Goal: Information Seeking & Learning: Learn about a topic

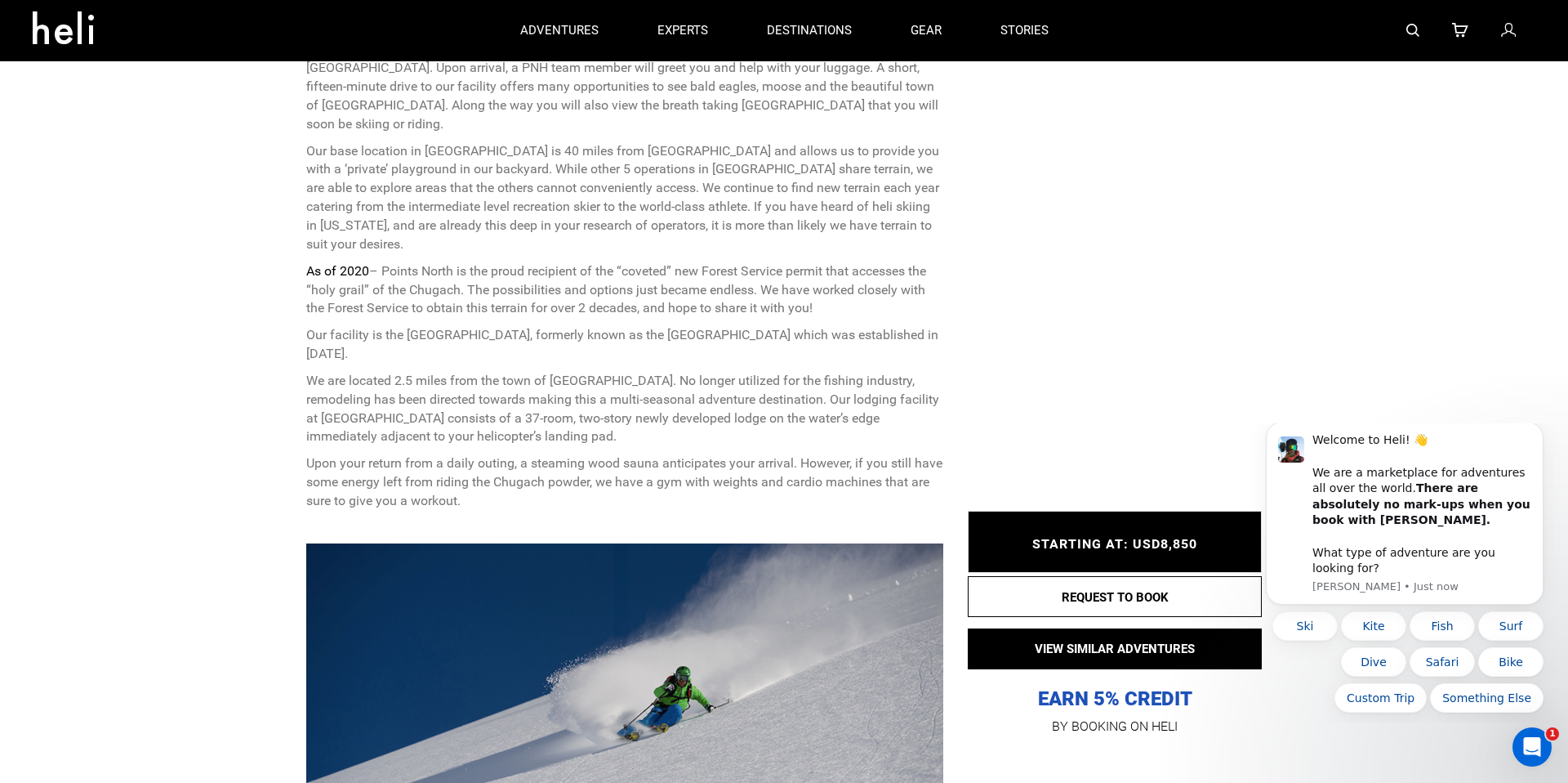
scroll to position [695, 0]
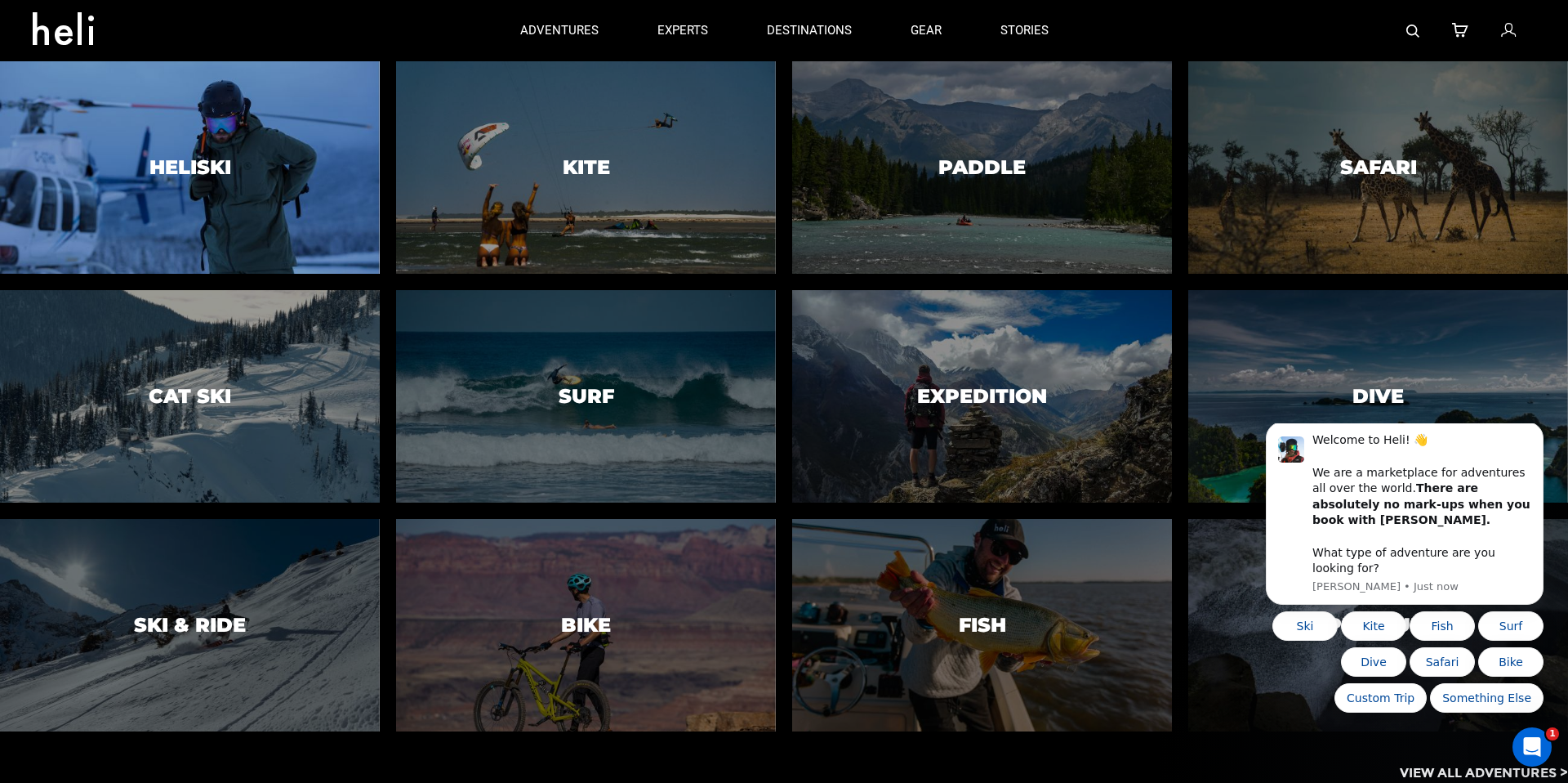
click at [239, 171] on div at bounding box center [189, 167] width 387 height 216
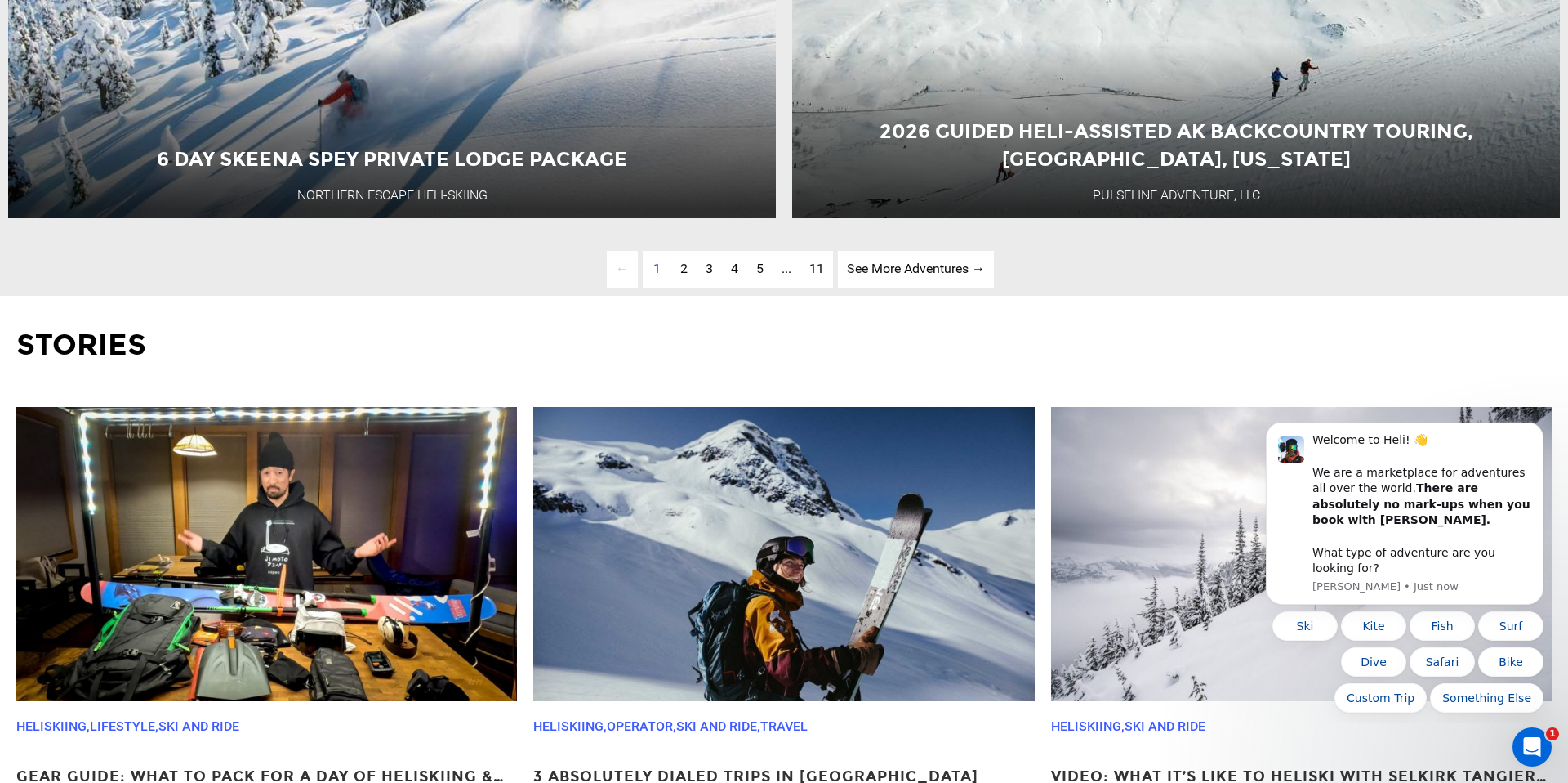
scroll to position [5671, 0]
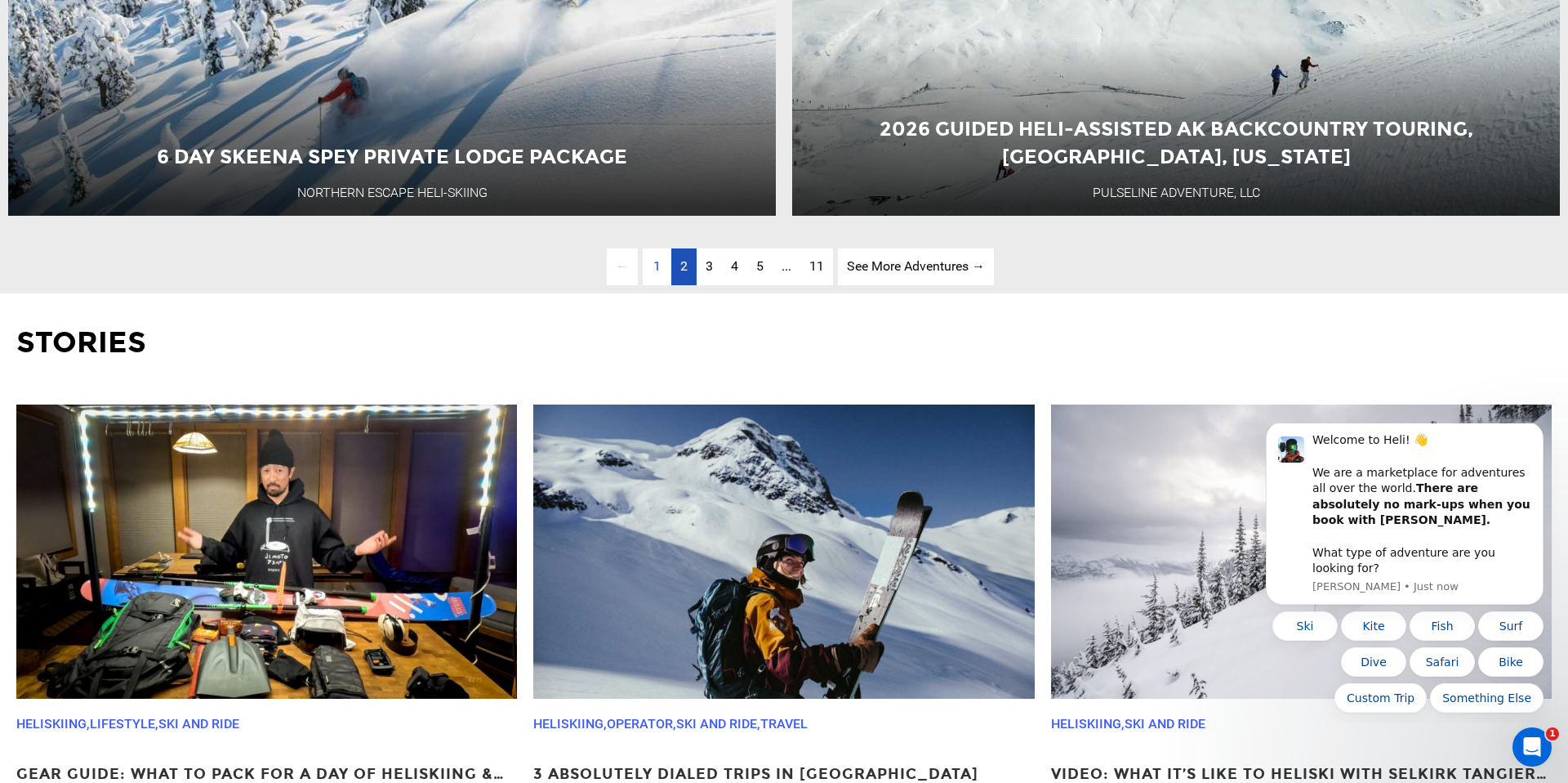
click at [682, 267] on span "2" at bounding box center [684, 265] width 8 height 15
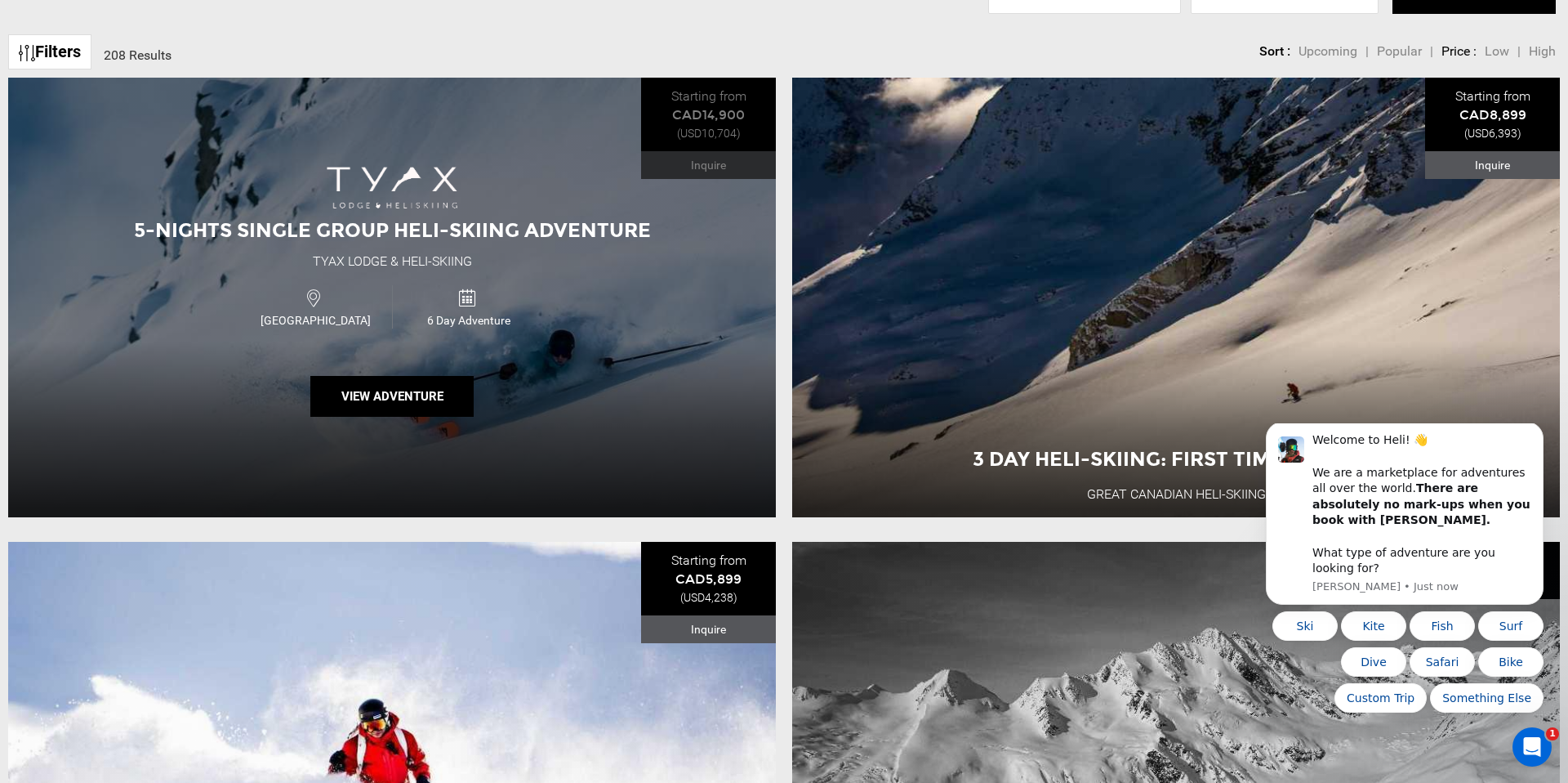
scroll to position [768, 0]
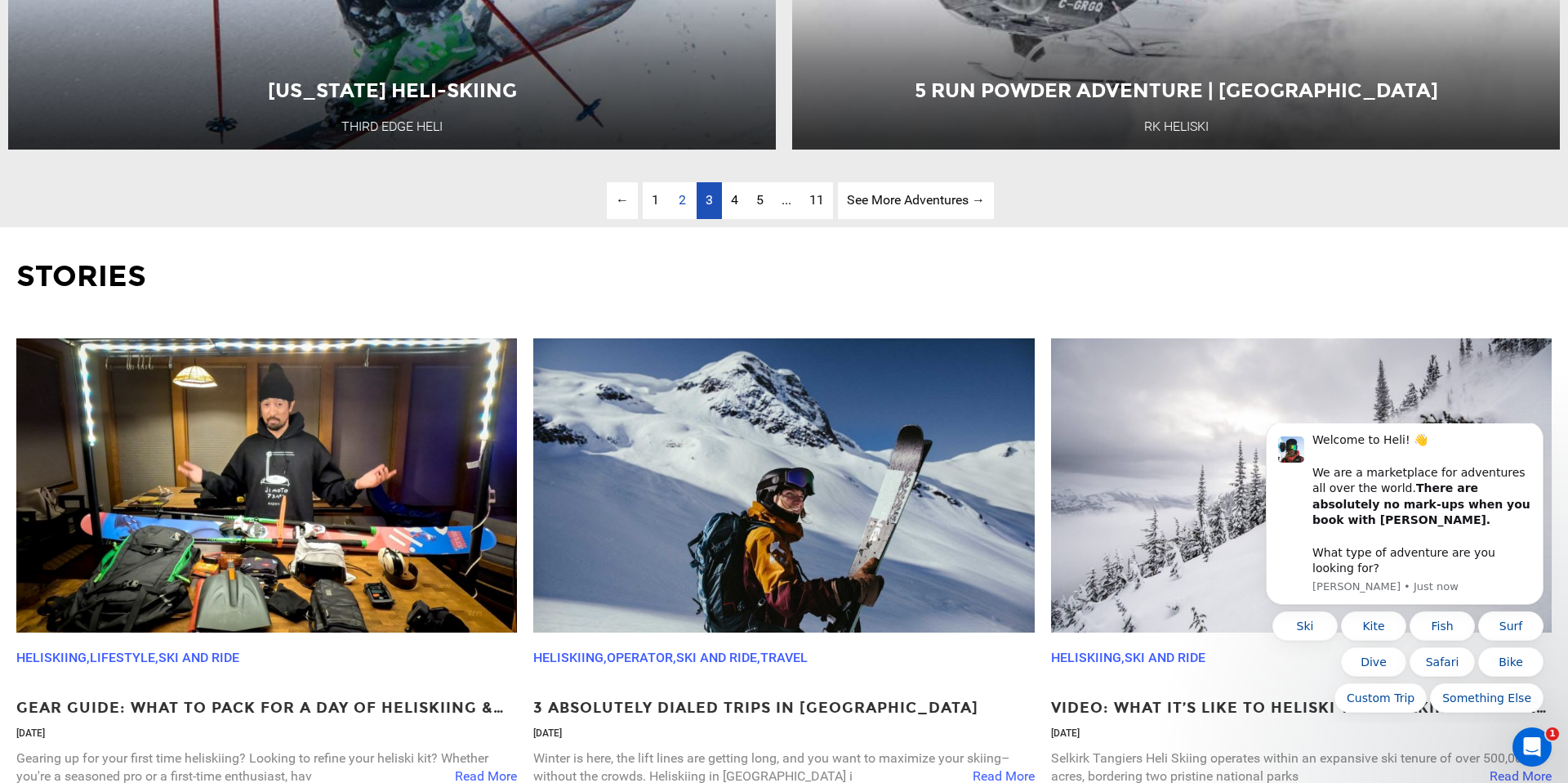
click at [714, 201] on link "page 3" at bounding box center [709, 200] width 26 height 37
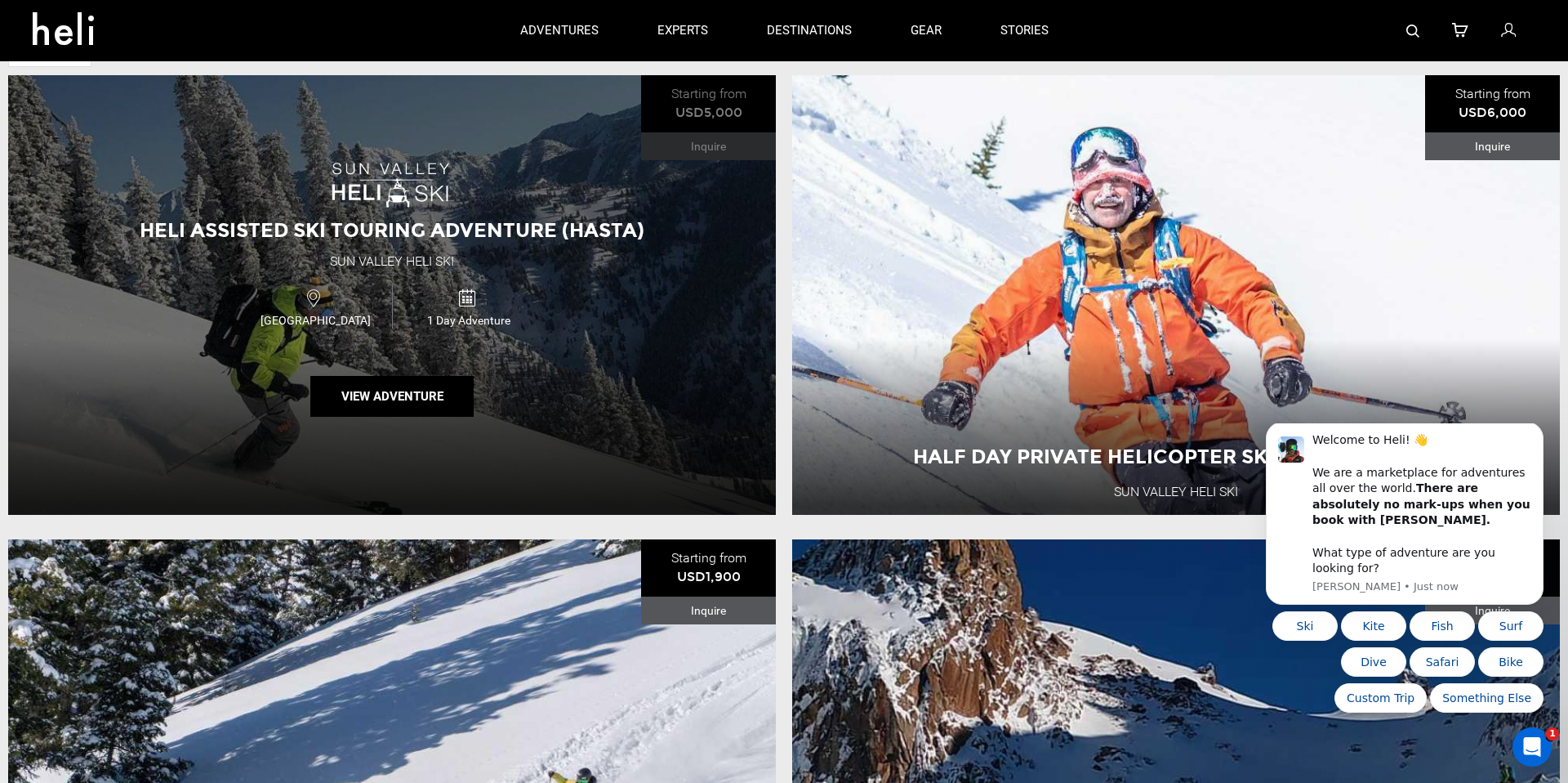
scroll to position [731, 0]
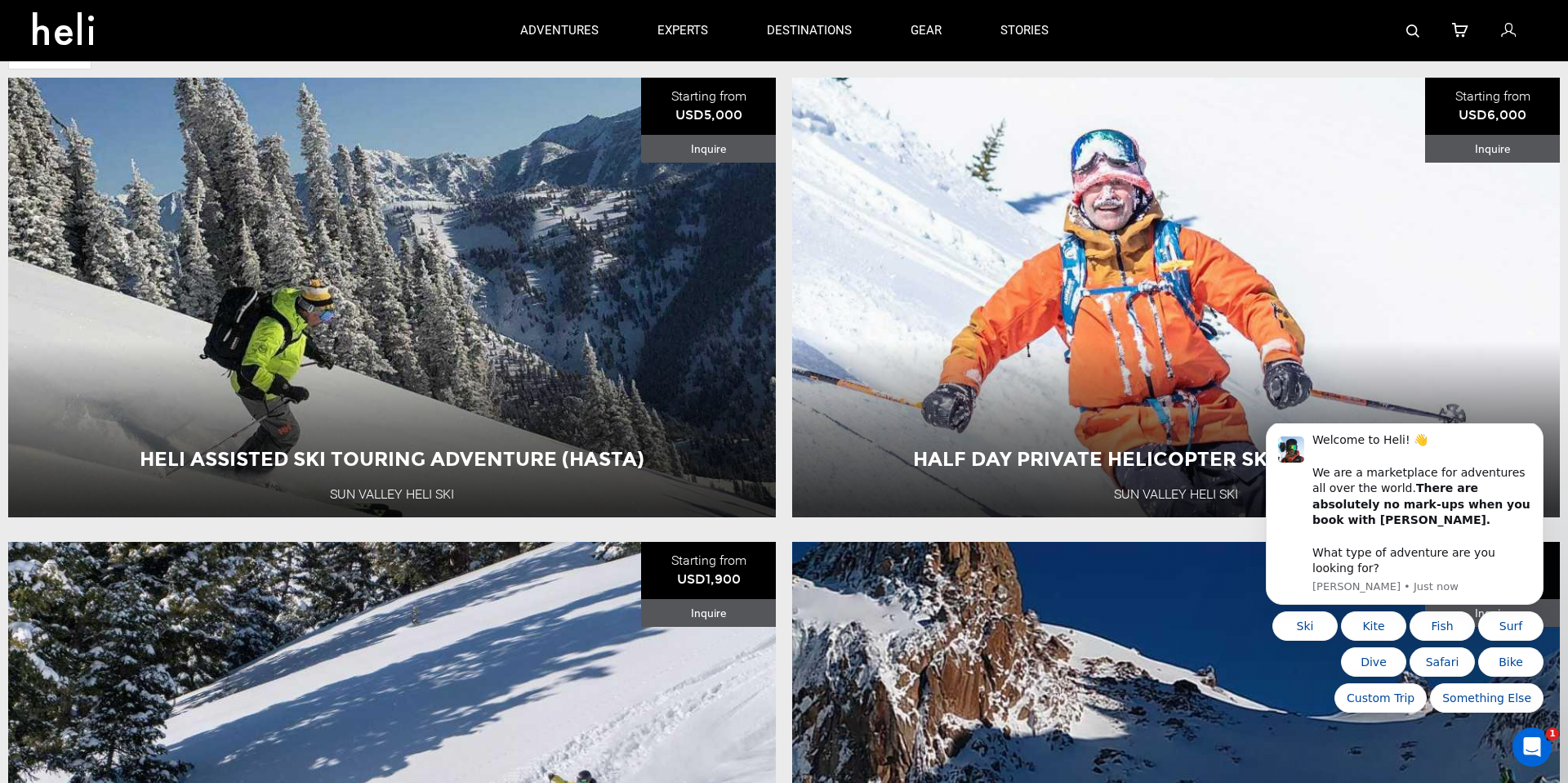
click at [1405, 32] on div at bounding box center [1307, 30] width 459 height 62
click at [1413, 30] on img at bounding box center [1414, 31] width 13 height 13
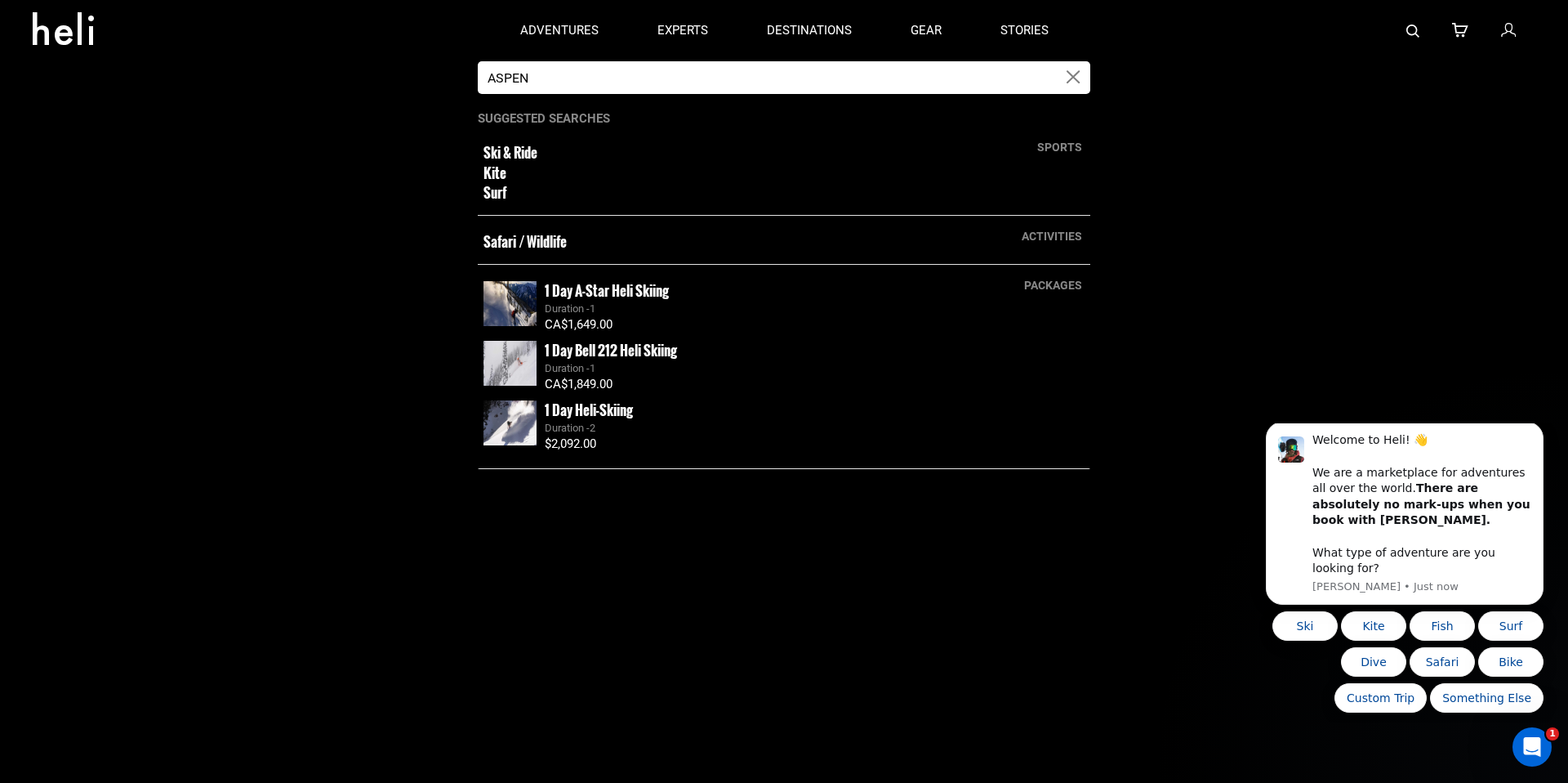
type input "ASPEN"
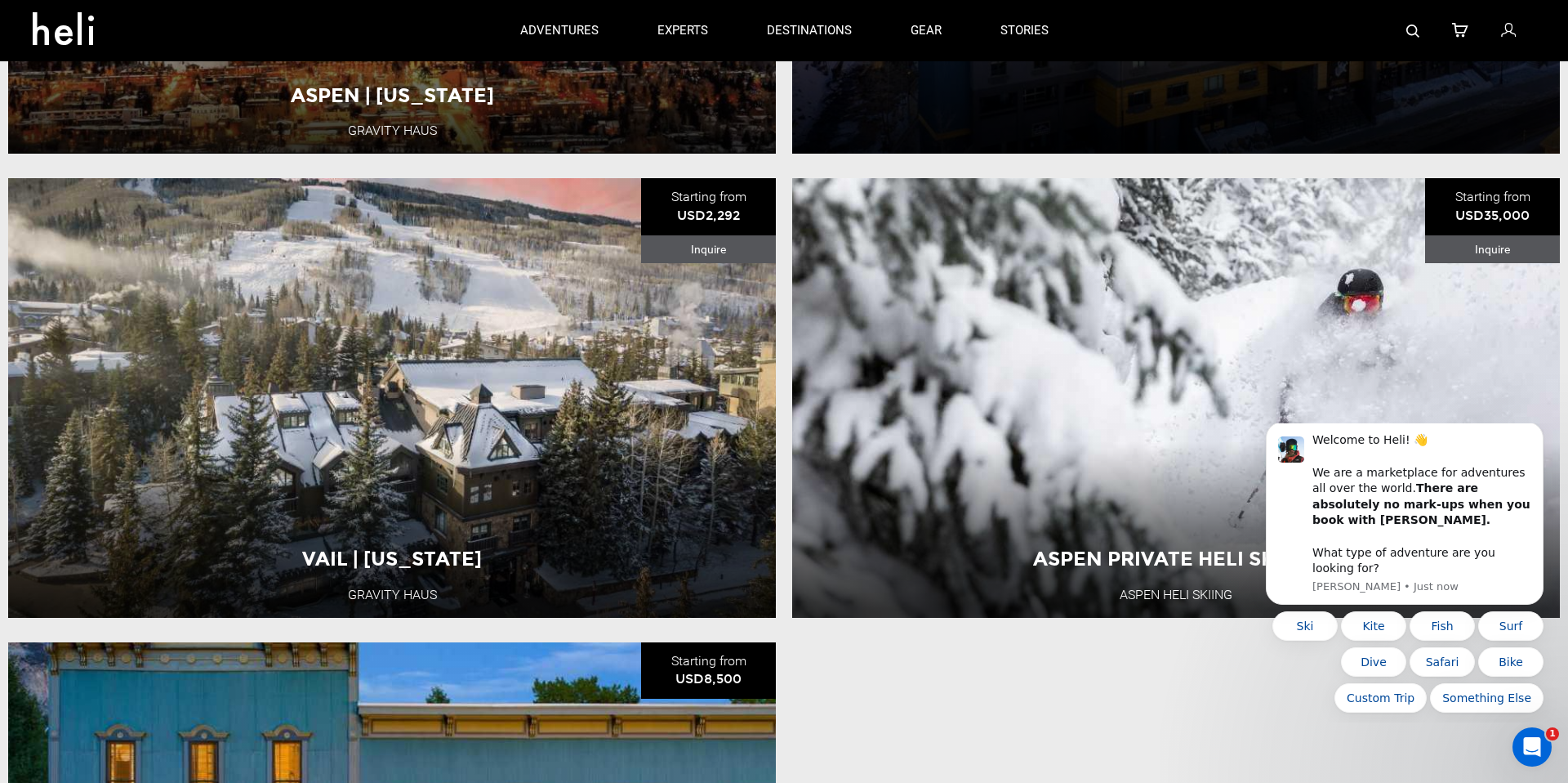
scroll to position [530, 0]
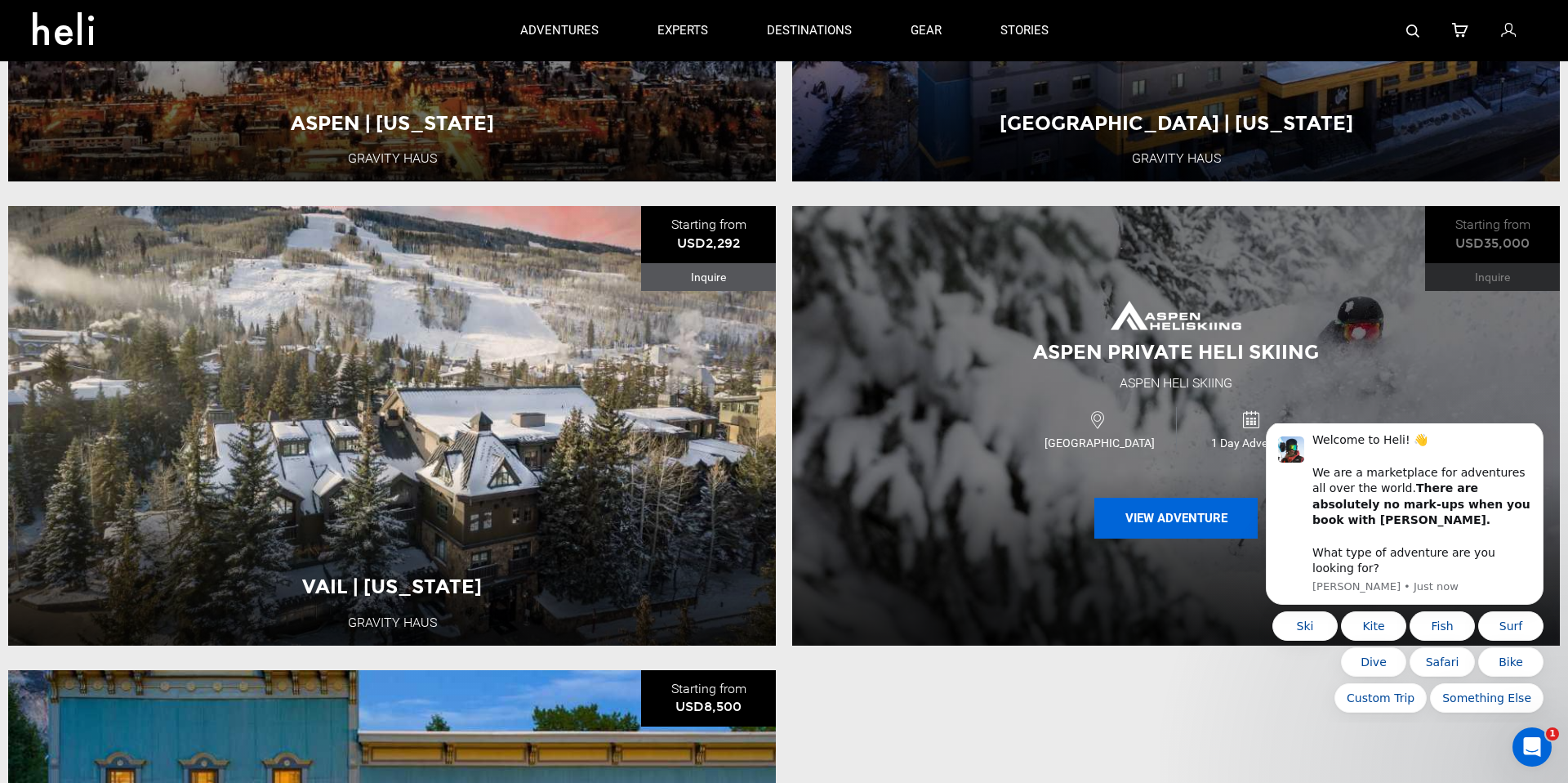
click at [1123, 505] on button "View Adventure" at bounding box center [1176, 518] width 163 height 41
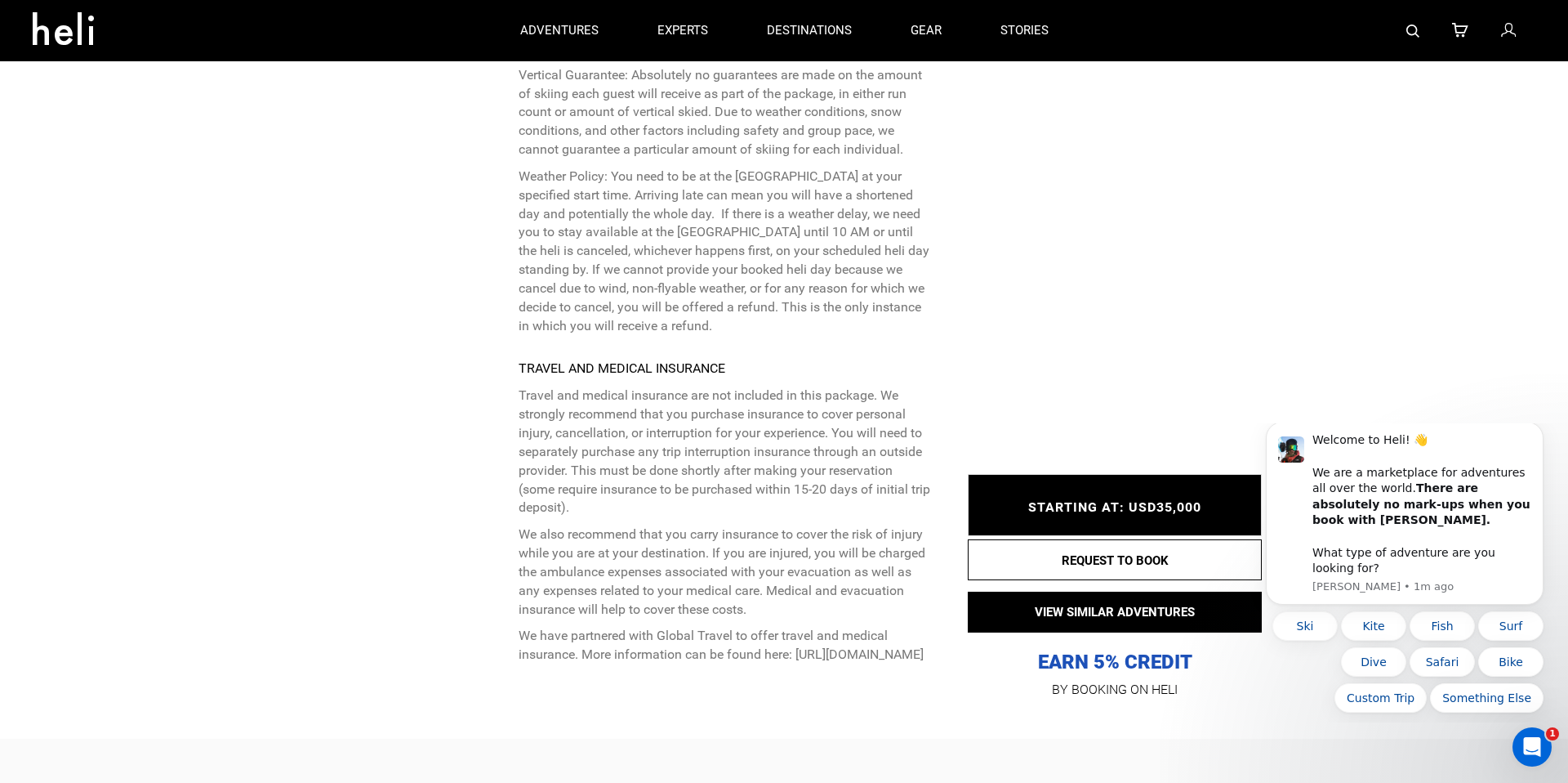
scroll to position [3707, 0]
